Goal: Task Accomplishment & Management: Use online tool/utility

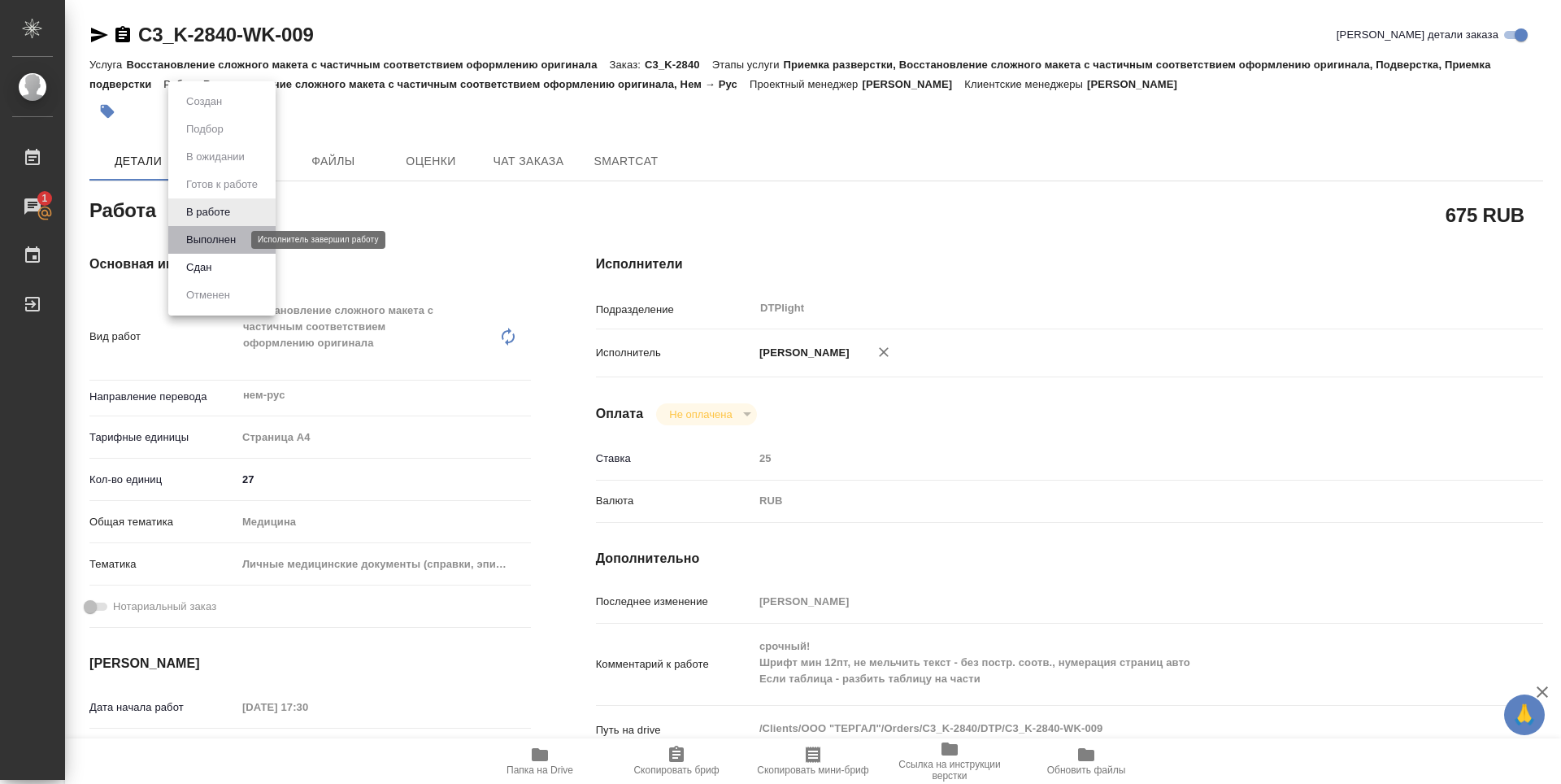
click at [219, 237] on button "Выполнен" at bounding box center [211, 239] width 59 height 18
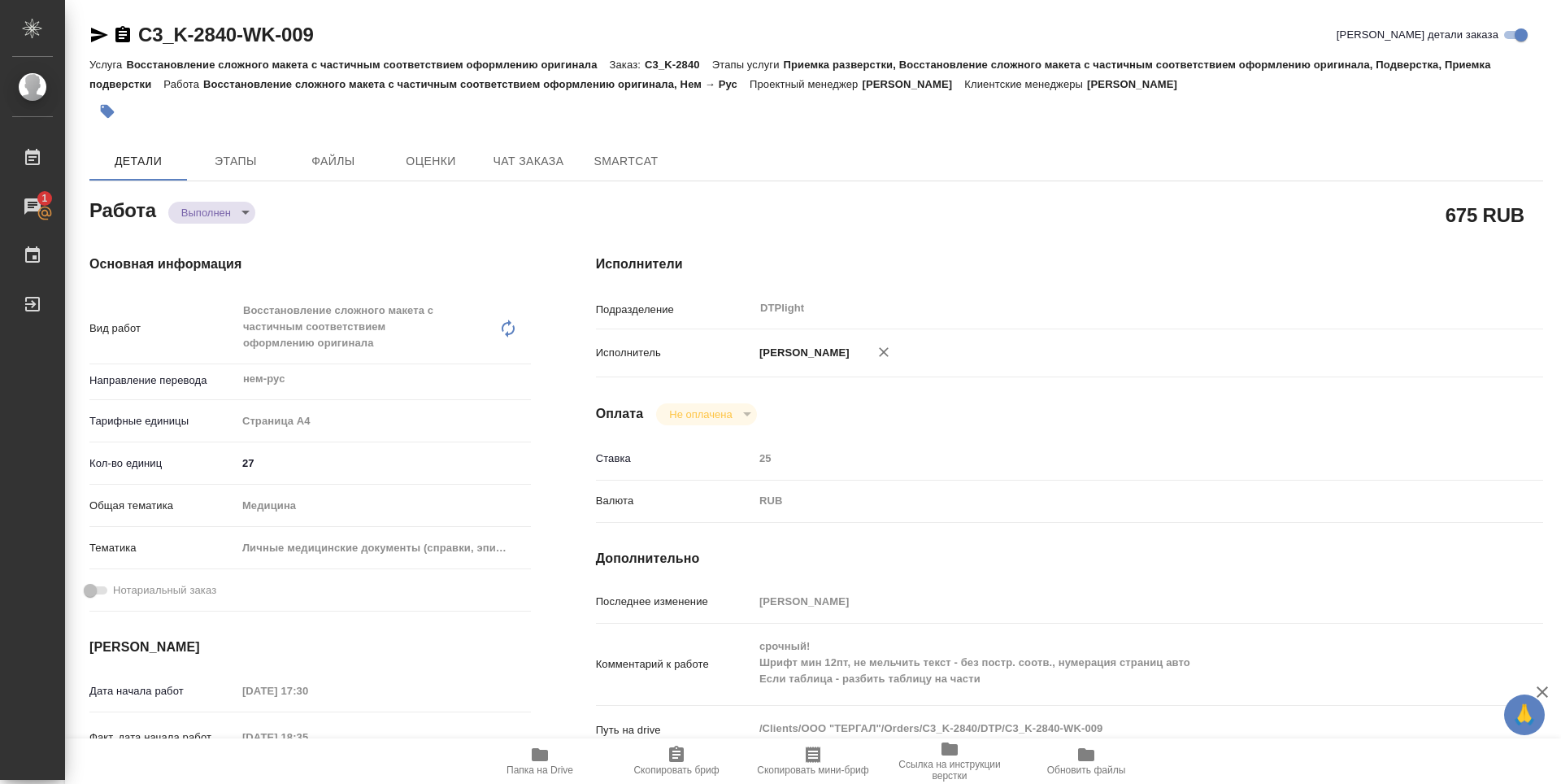
type textarea "x"
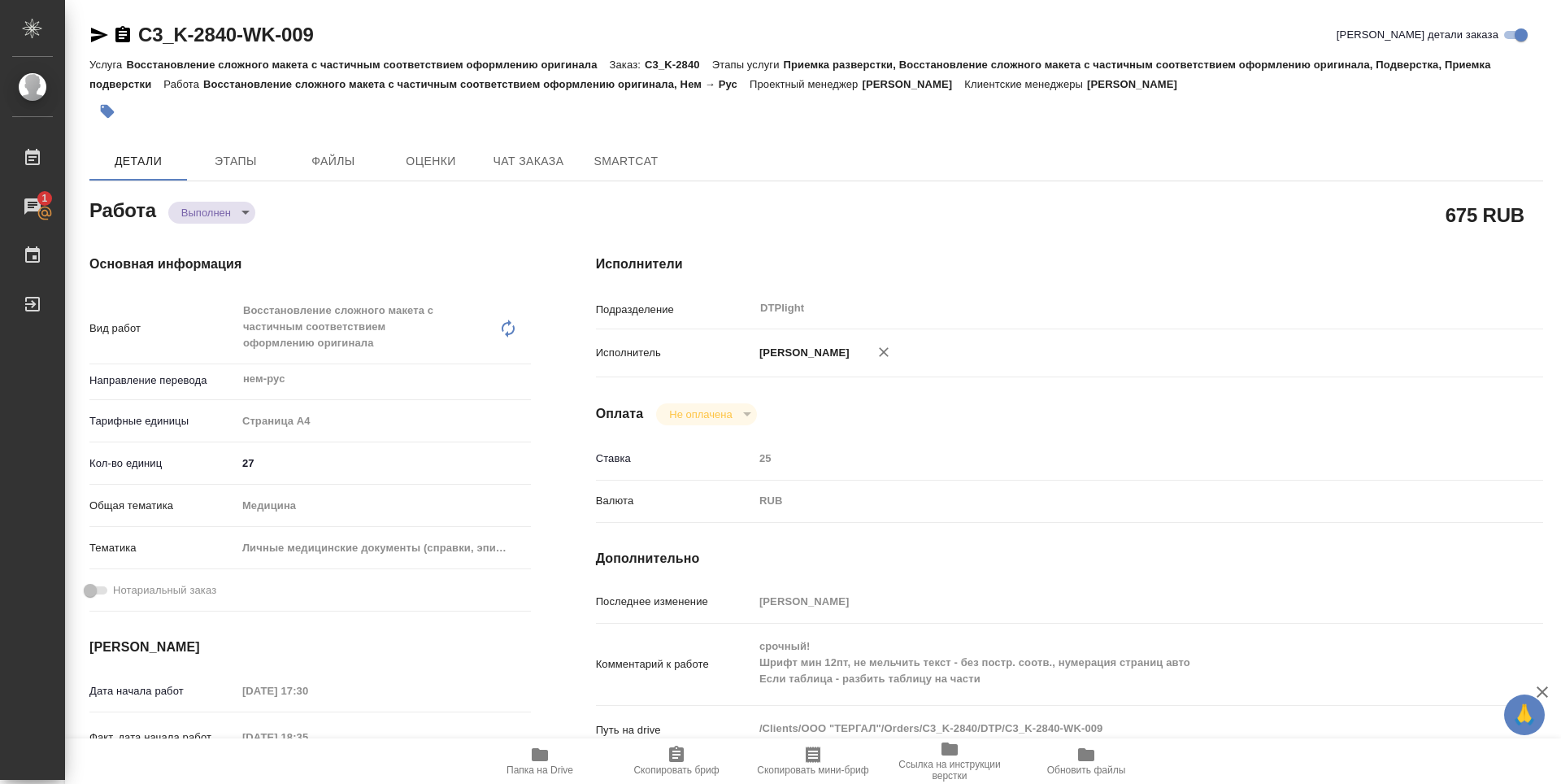
type textarea "x"
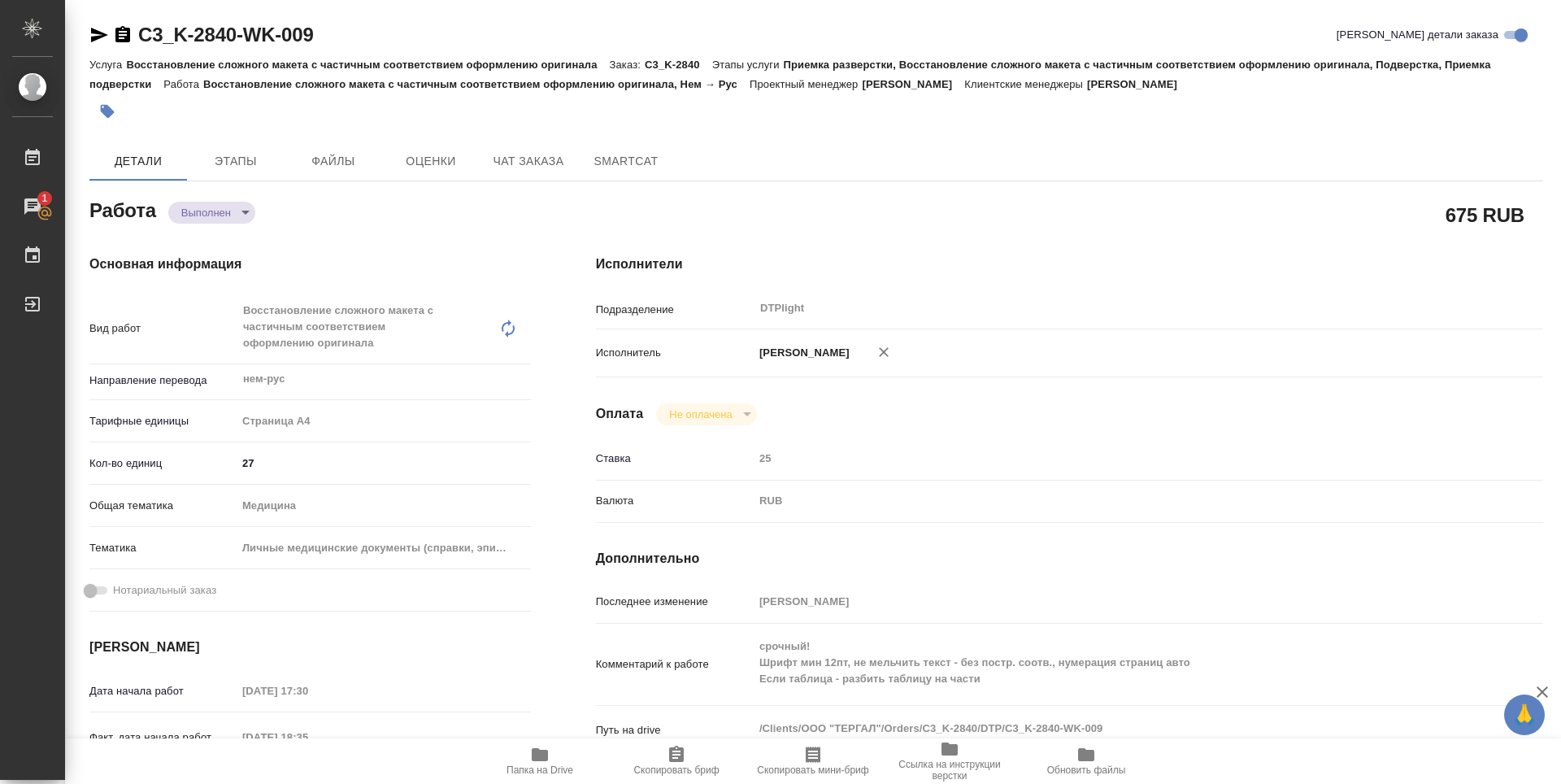
type textarea "x"
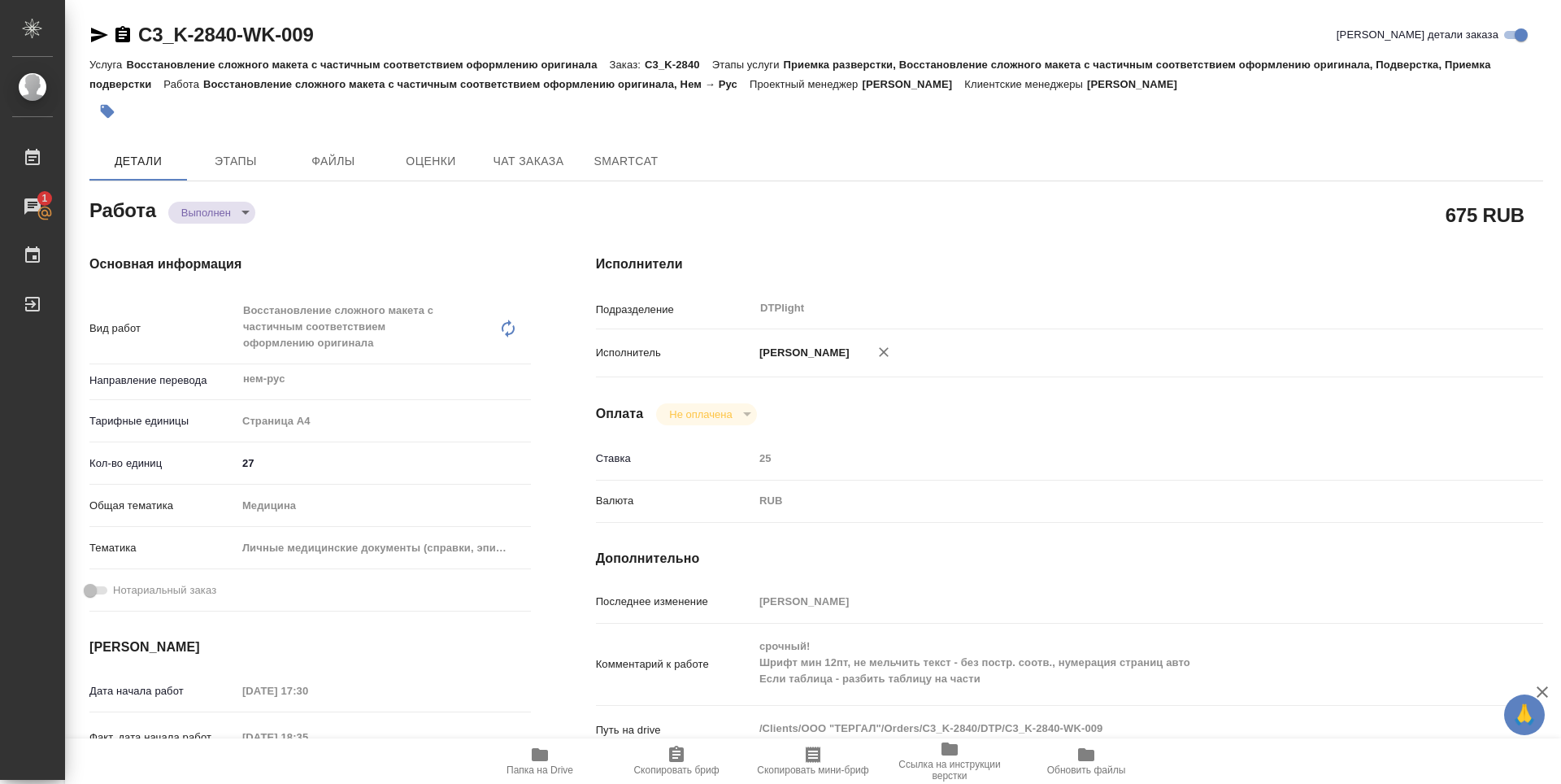
click at [548, 750] on icon "button" at bounding box center [540, 754] width 19 height 19
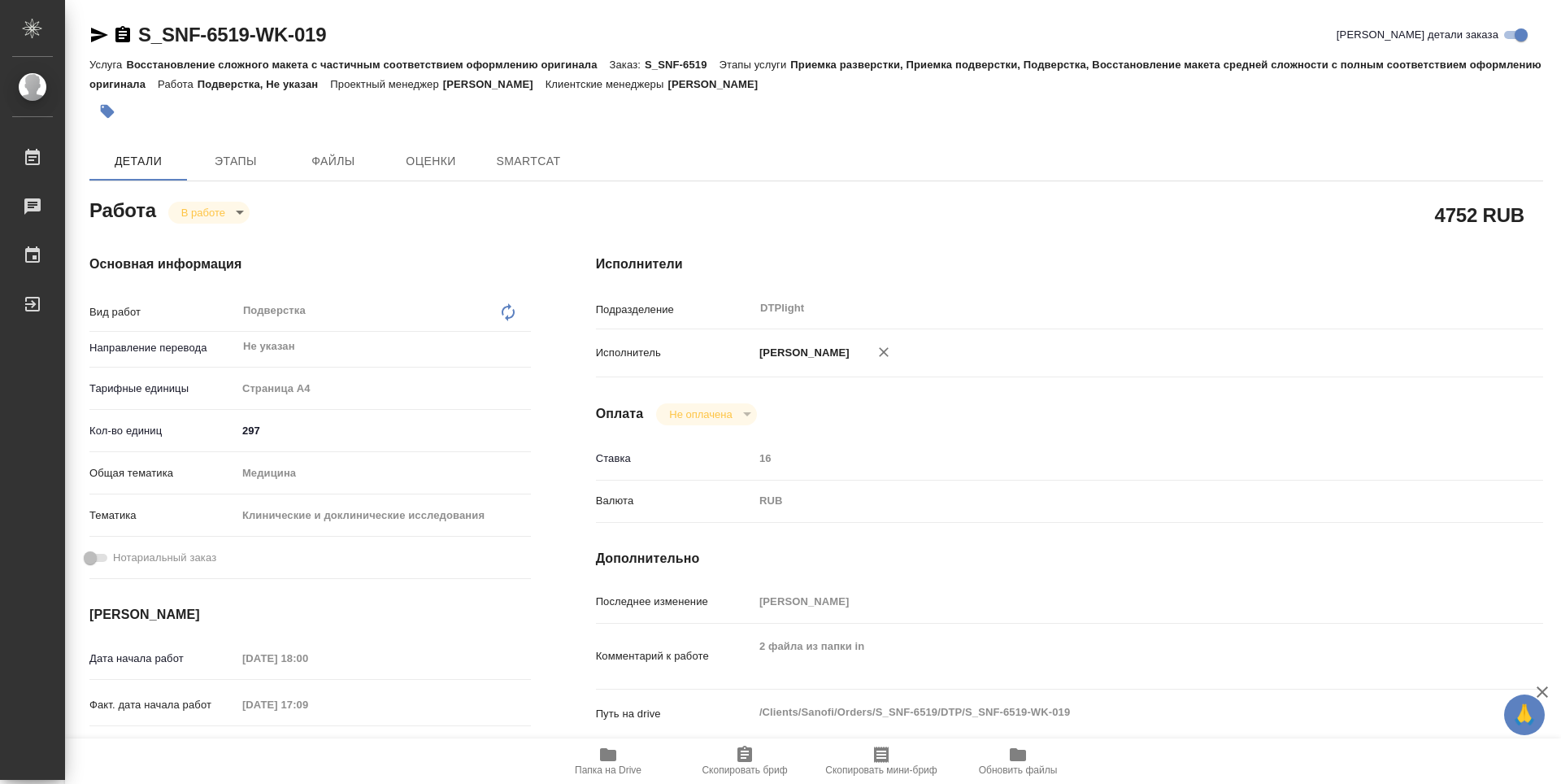
type textarea "x"
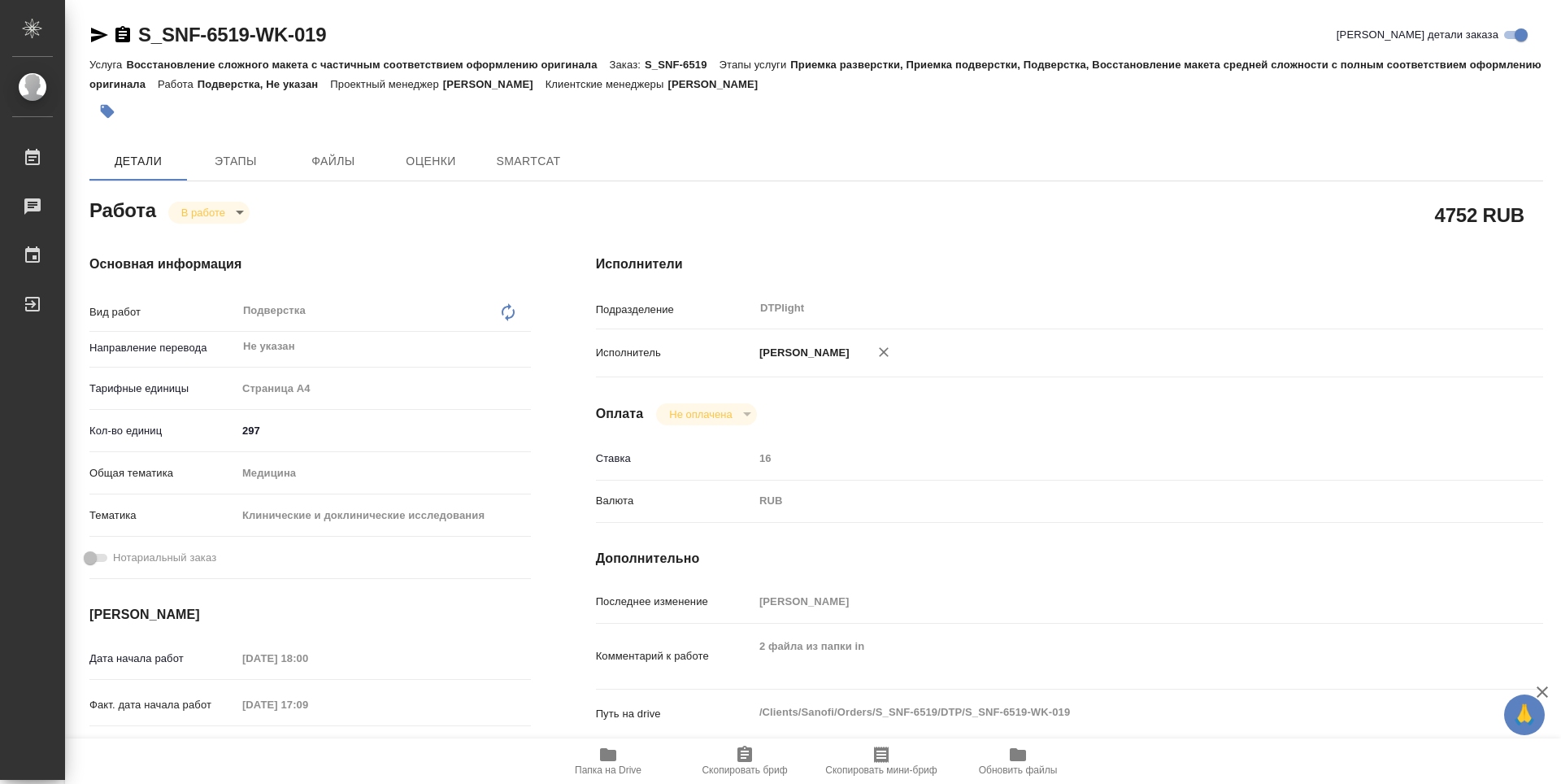
type textarea "x"
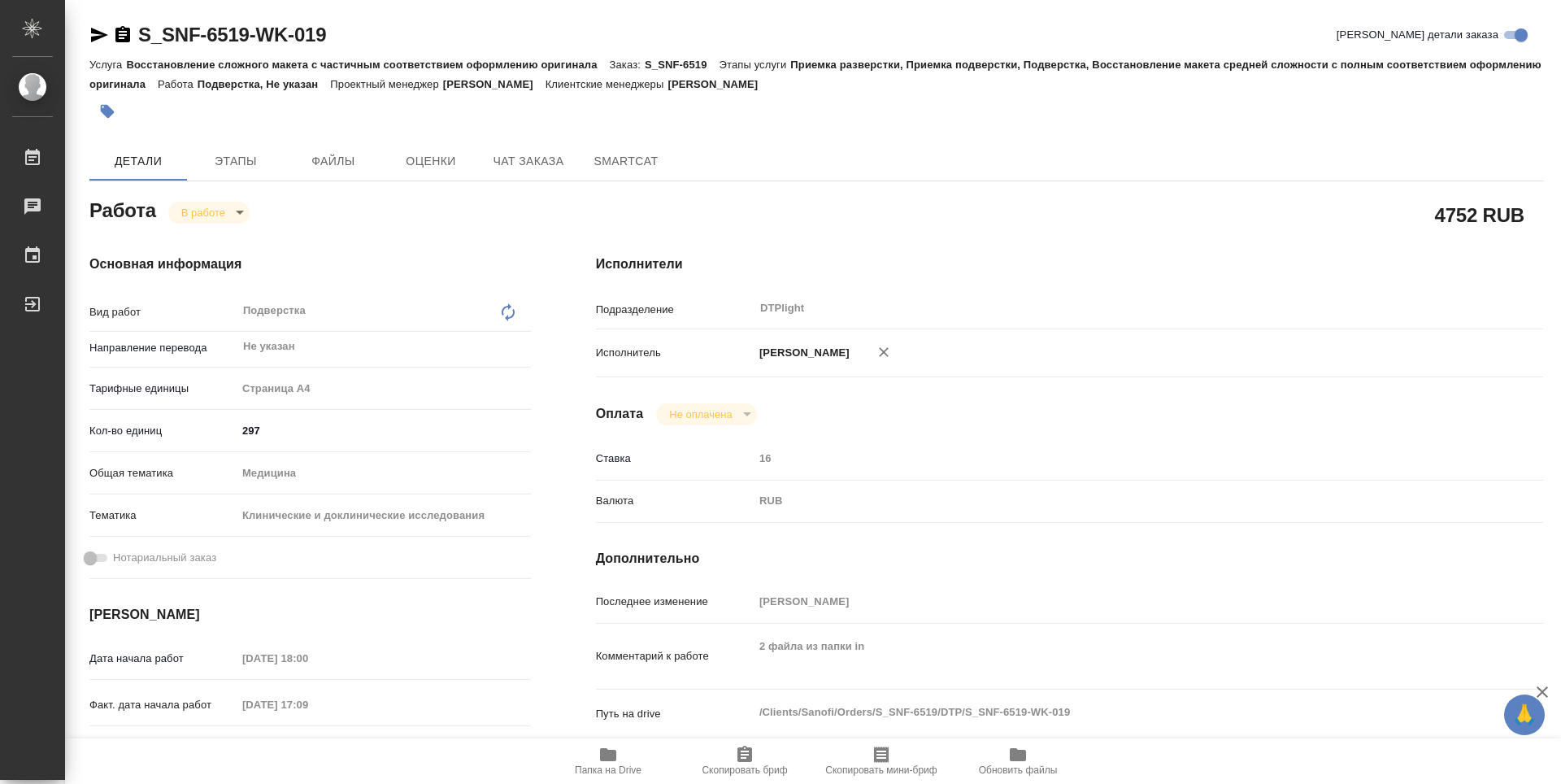
type textarea "x"
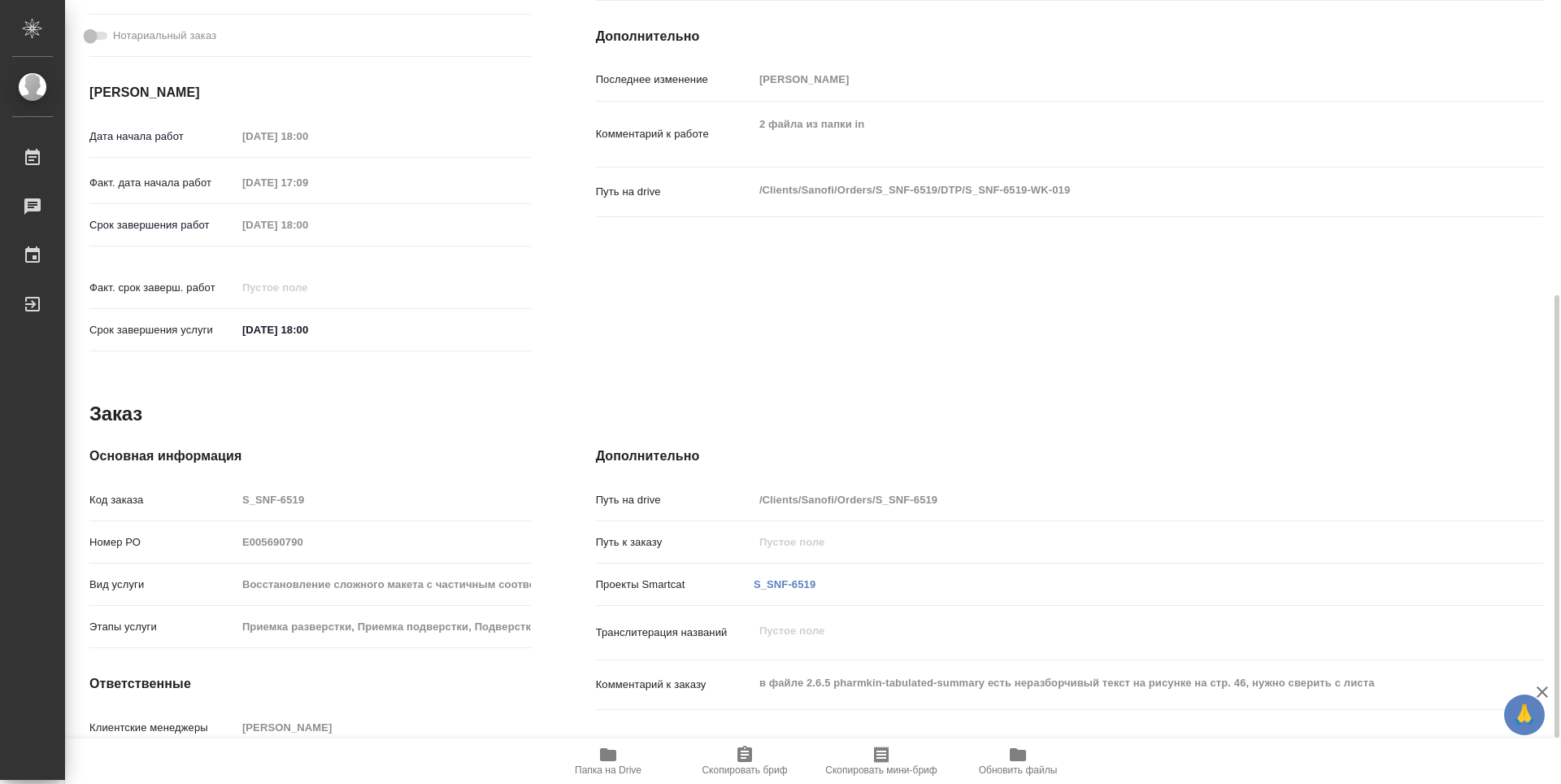
type textarea "x"
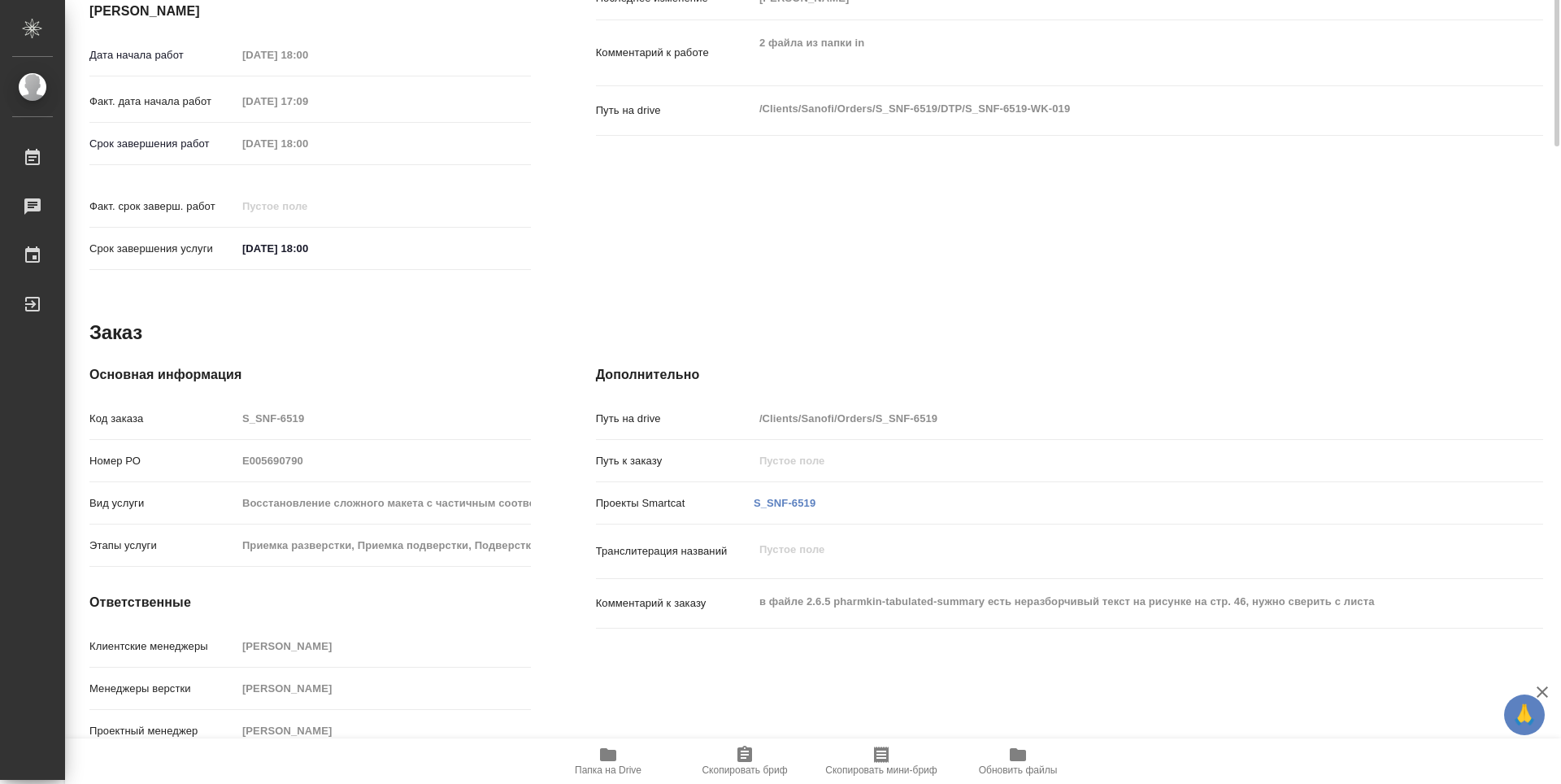
scroll to position [115, 0]
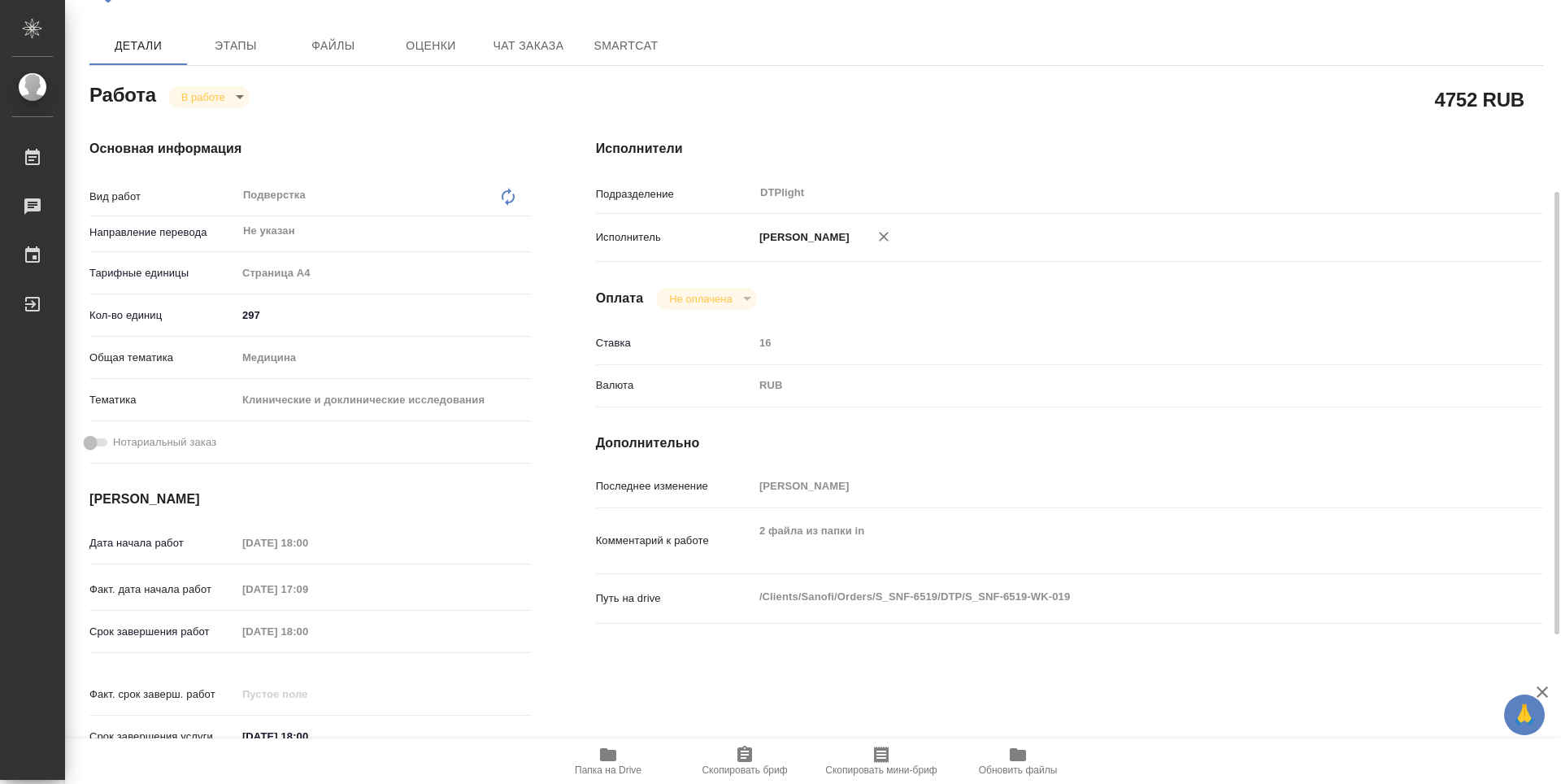
type textarea "x"
